Goal: Contribute content: Add original content to the website for others to see

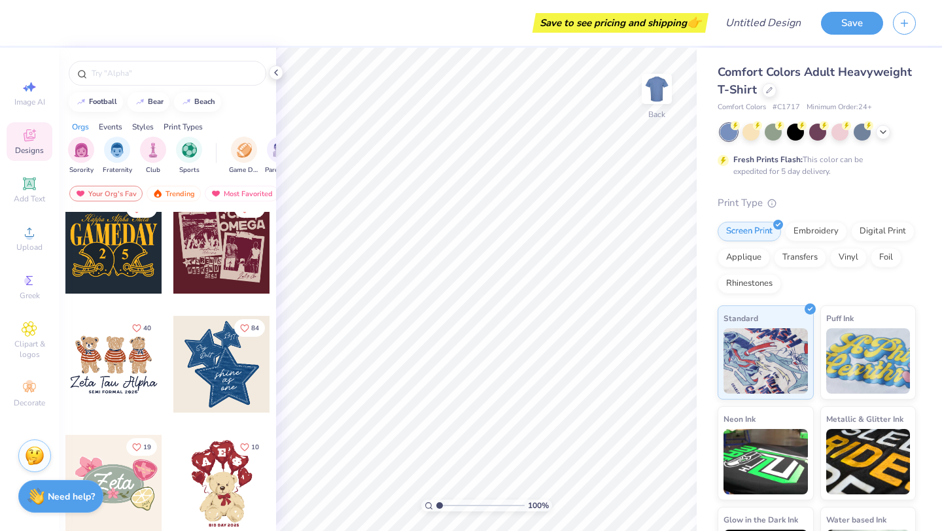
scroll to position [131, 0]
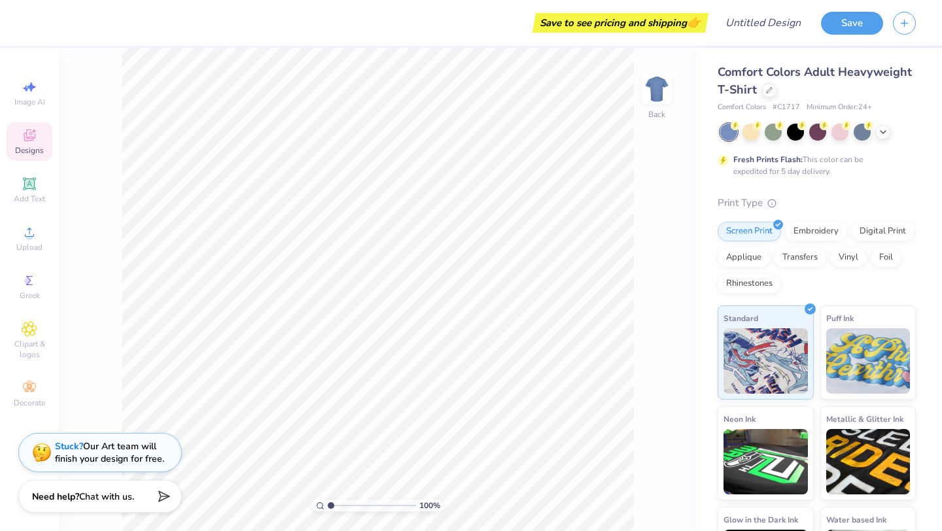
click at [22, 139] on icon at bounding box center [30, 136] width 16 height 16
click at [27, 155] on span "Designs" at bounding box center [29, 150] width 29 height 10
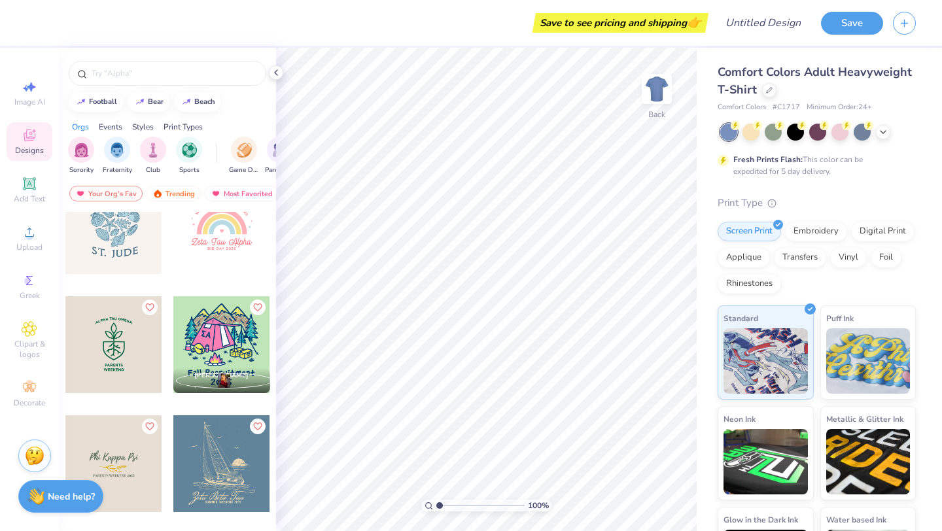
scroll to position [8485, 0]
click at [839, 131] on div at bounding box center [839, 130] width 17 height 17
click at [256, 359] on div at bounding box center [221, 344] width 97 height 97
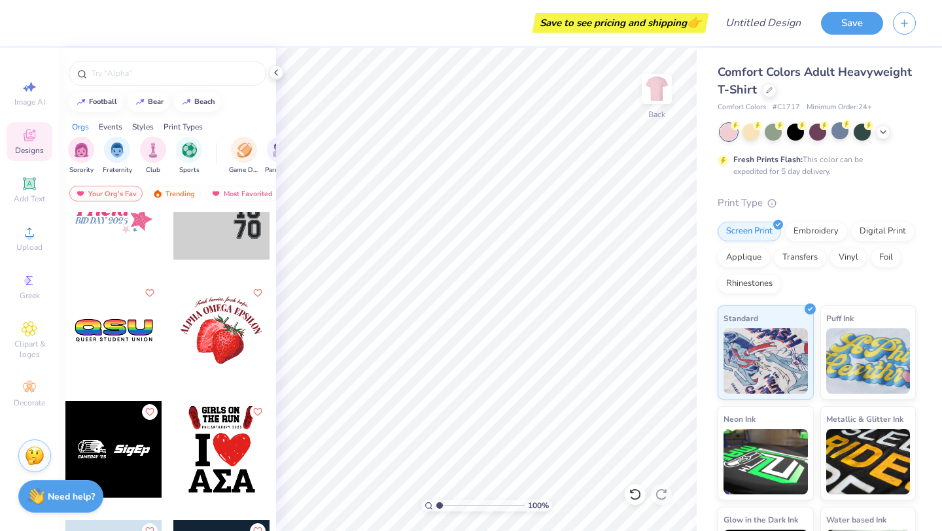
scroll to position [9331, 0]
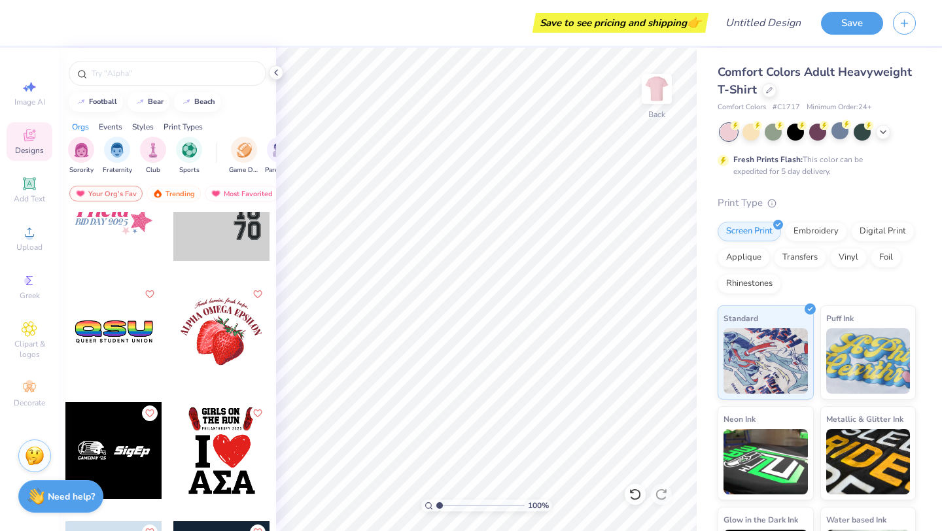
click at [207, 361] on div at bounding box center [221, 331] width 97 height 97
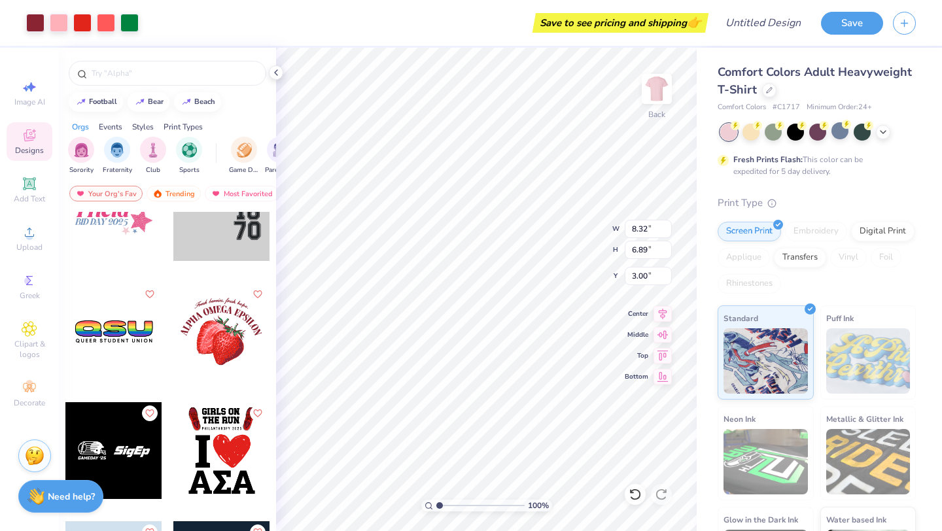
click at [697, 418] on div "Art colors Save to see pricing and shipping 👉 Design Title Save Image AI Design…" at bounding box center [471, 265] width 942 height 531
type input "9.36"
type input "7.75"
type input "0.50"
